Goal: Navigation & Orientation: Find specific page/section

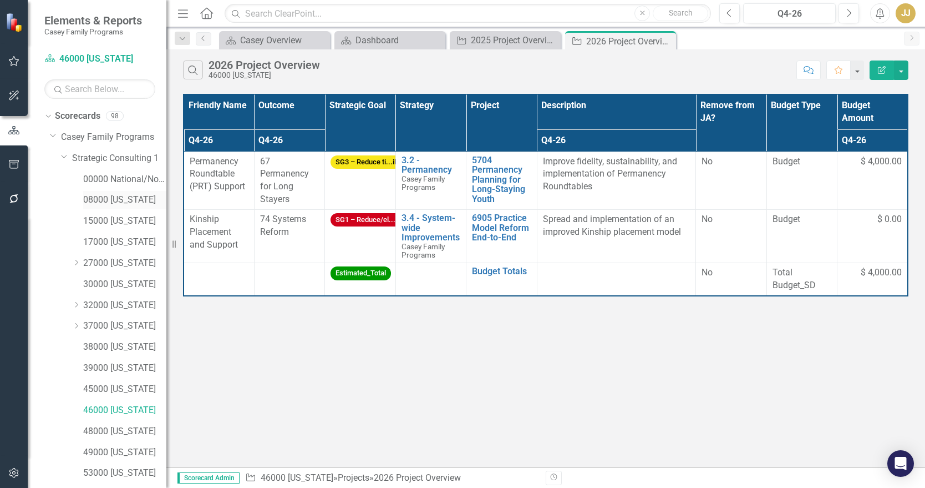
click at [116, 196] on link "08000 [US_STATE]" at bounding box center [124, 200] width 83 height 13
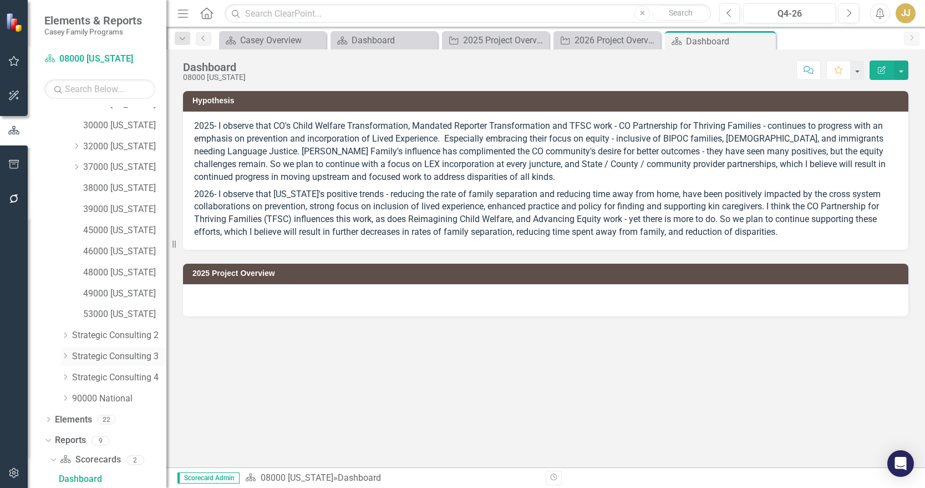
scroll to position [262, 0]
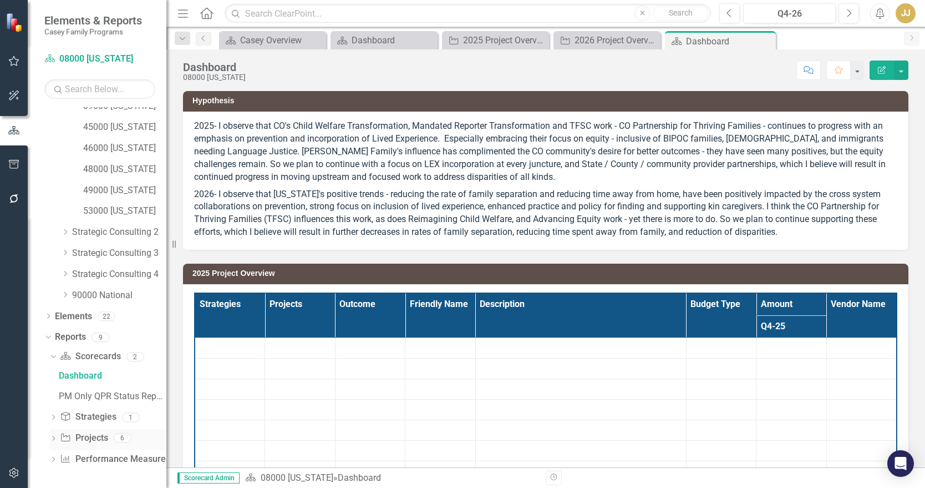
click at [53, 436] on icon "Dropdown" at bounding box center [53, 439] width 8 height 6
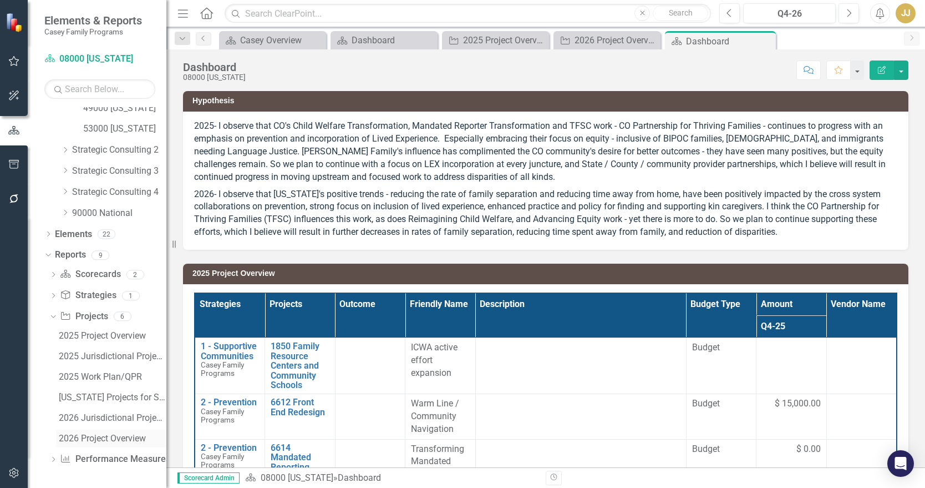
click at [86, 436] on div "2026 Project Overview" at bounding box center [113, 438] width 108 height 10
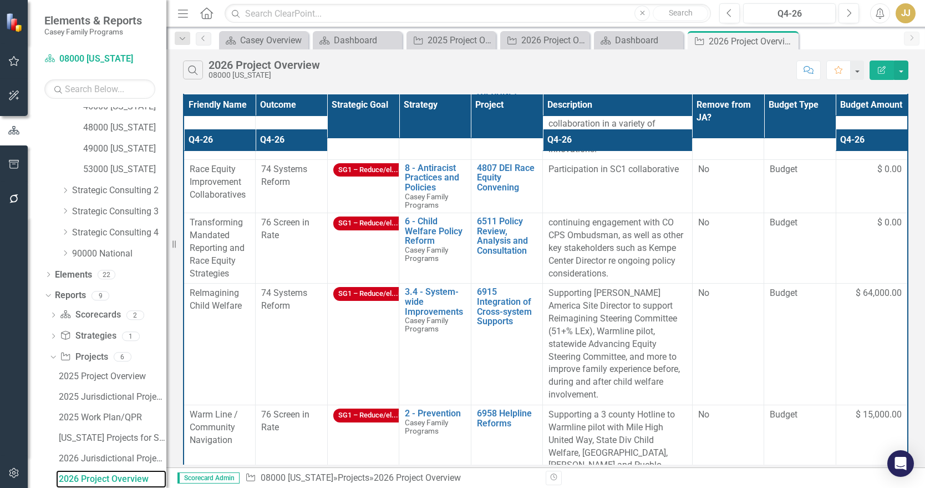
scroll to position [277, 0]
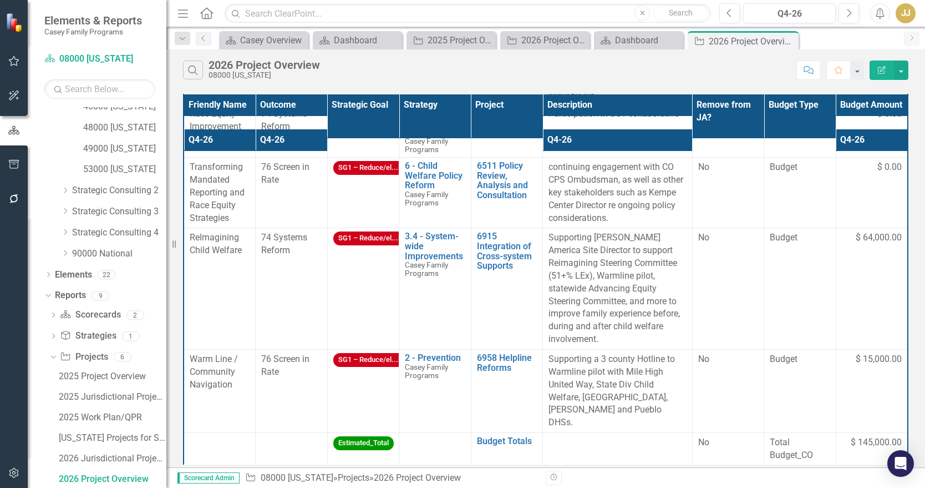
click at [916, 222] on div "Friendly Name Outcome Strategic Goal Strategy Project Description Remove from J…" at bounding box center [545, 279] width 759 height 376
click at [887, 26] on div "Menu Home Search Close Search Previous Q4-26 Next Alerts JJ User Edit Profile D…" at bounding box center [545, 13] width 759 height 27
